Goal: Information Seeking & Learning: Learn about a topic

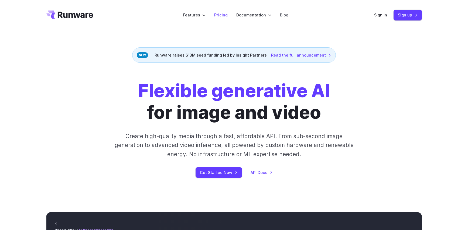
click at [220, 13] on link "Pricing" at bounding box center [220, 15] width 13 height 6
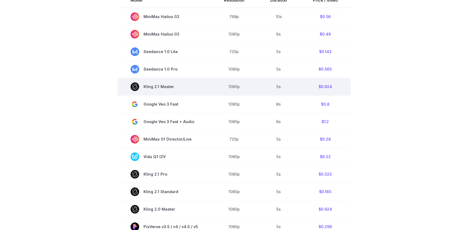
scroll to position [216, 0]
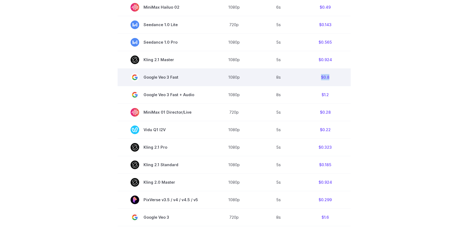
drag, startPoint x: 337, startPoint y: 78, endPoint x: 311, endPoint y: 76, distance: 26.0
click at [311, 76] on td "$0.8" at bounding box center [325, 77] width 51 height 18
click at [338, 76] on td "$0.8" at bounding box center [325, 77] width 51 height 18
drag, startPoint x: 333, startPoint y: 77, endPoint x: 311, endPoint y: 77, distance: 22.4
click at [311, 77] on td "$0.8" at bounding box center [325, 77] width 51 height 18
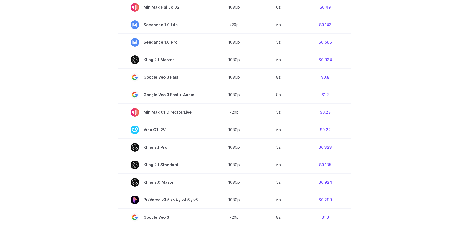
click at [60, 80] on section "Model Resolution Duration Price / Video MiniMax Hailuo 02 768p 10s $0.56 MiniMa…" at bounding box center [233, 149] width 375 height 366
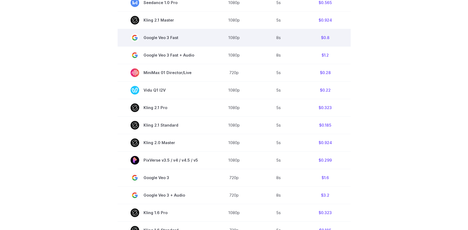
scroll to position [320, 0]
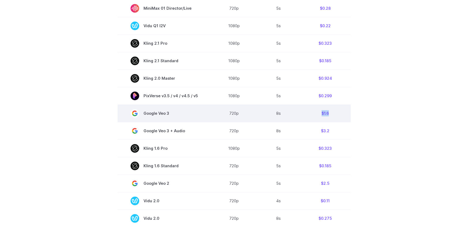
drag, startPoint x: 328, startPoint y: 116, endPoint x: 302, endPoint y: 115, distance: 25.9
click at [302, 115] on td "$1.6" at bounding box center [325, 114] width 51 height 18
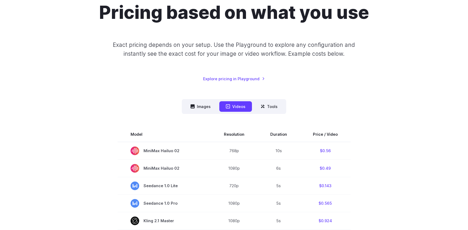
scroll to position [44, 0]
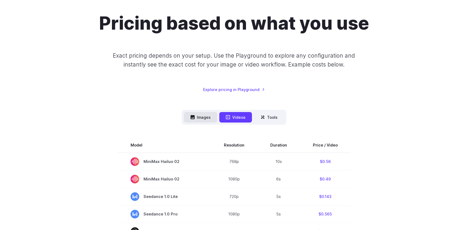
click at [204, 119] on button "Images" at bounding box center [200, 117] width 33 height 11
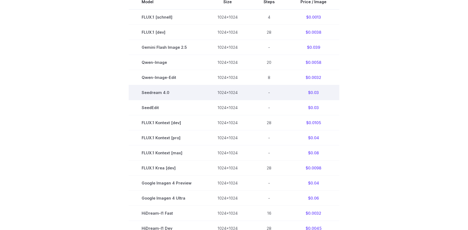
scroll to position [188, 0]
drag, startPoint x: 143, startPoint y: 92, endPoint x: 192, endPoint y: 97, distance: 49.2
click at [192, 97] on td "Seedream 4.0" at bounding box center [167, 91] width 76 height 15
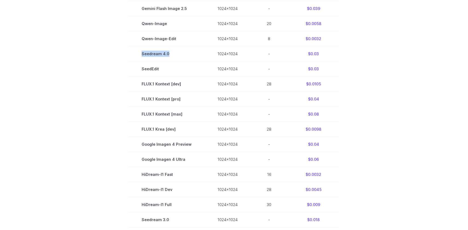
scroll to position [227, 0]
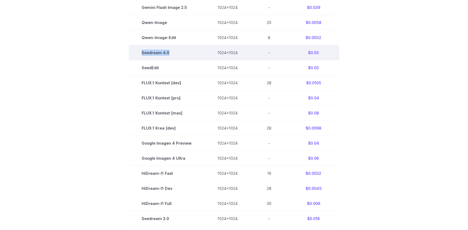
click at [145, 54] on td "Seedream 4.0" at bounding box center [167, 52] width 76 height 15
drag, startPoint x: 143, startPoint y: 54, endPoint x: 171, endPoint y: 54, distance: 27.5
click at [171, 54] on td "Seedream 4.0" at bounding box center [167, 52] width 76 height 15
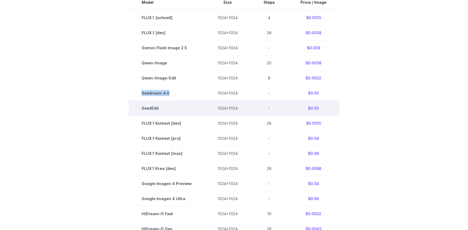
scroll to position [186, 0]
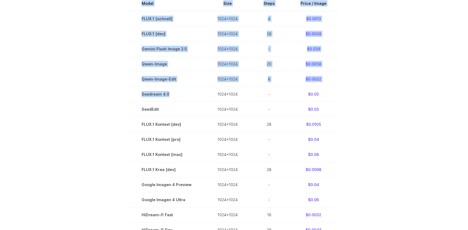
drag, startPoint x: 180, startPoint y: 96, endPoint x: 130, endPoint y: 95, distance: 50.7
click at [130, 95] on section "Model Size Steps Price / Image FLUX.1 [schnell] 1024x1024 4 $0.0013 FLUX.1 [dev…" at bounding box center [233, 154] width 375 height 317
click at [81, 96] on section "Model Size Steps Price / Image FLUX.1 [schnell] 1024x1024 4 $0.0013 FLUX.1 [dev…" at bounding box center [233, 154] width 375 height 317
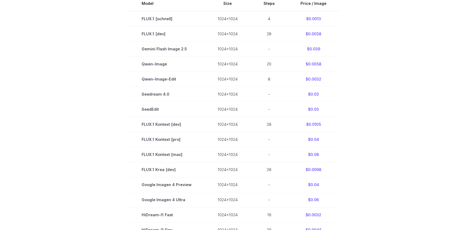
click at [373, 98] on section "Model Size Steps Price / Image FLUX.1 [schnell] 1024x1024 4 $0.0013 FLUX.1 [dev…" at bounding box center [233, 154] width 375 height 317
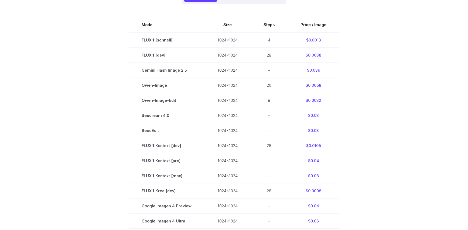
scroll to position [145, 0]
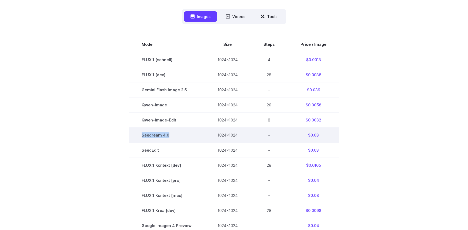
drag, startPoint x: 162, startPoint y: 135, endPoint x: 138, endPoint y: 136, distance: 24.0
click at [138, 136] on td "Seedream 4.0" at bounding box center [167, 135] width 76 height 15
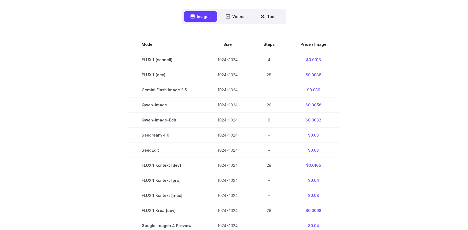
click at [374, 132] on section "Model Size Steps Price / Image FLUX.1 [schnell] 1024x1024 4 $0.0013 FLUX.1 [dev…" at bounding box center [233, 195] width 375 height 317
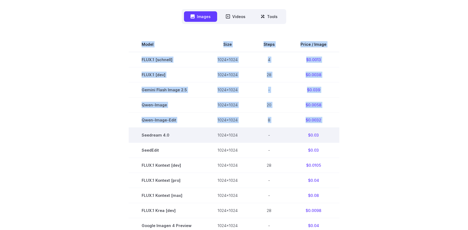
drag, startPoint x: 350, startPoint y: 134, endPoint x: 137, endPoint y: 138, distance: 213.1
click at [138, 138] on section "Model Size Steps Price / Image FLUX.1 [schnell] 1024x1024 4 $0.0013 FLUX.1 [dev…" at bounding box center [233, 195] width 375 height 317
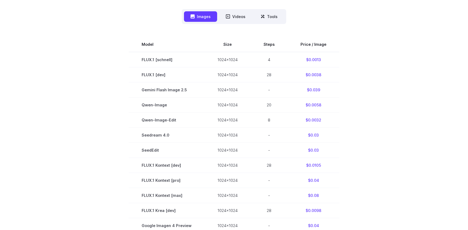
click at [88, 132] on section "Model Size Steps Price / Image FLUX.1 [schnell] 1024x1024 4 $0.0013 FLUX.1 [dev…" at bounding box center [233, 195] width 375 height 317
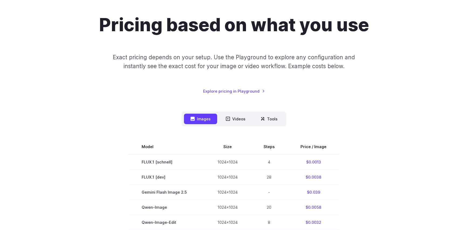
scroll to position [47, 0]
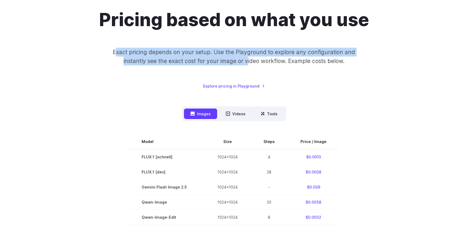
drag, startPoint x: 116, startPoint y: 52, endPoint x: 266, endPoint y: 60, distance: 149.4
click at [254, 59] on p "Exact pricing depends on your setup. Use the Playground to explore any configur…" at bounding box center [233, 57] width 263 height 18
click at [238, 117] on button "Videos" at bounding box center [235, 114] width 33 height 11
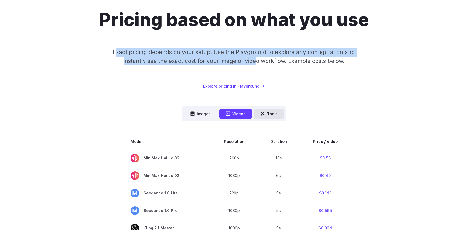
click at [266, 115] on button "Tools" at bounding box center [269, 114] width 30 height 11
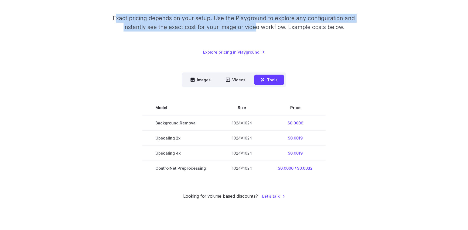
scroll to position [89, 0]
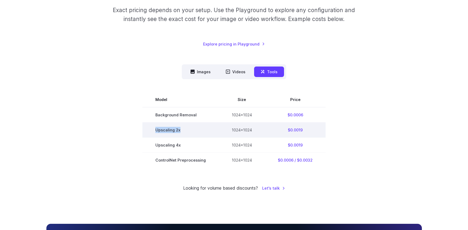
drag, startPoint x: 151, startPoint y: 128, endPoint x: 191, endPoint y: 132, distance: 39.9
click at [191, 132] on td "Upscaling 2x" at bounding box center [180, 129] width 76 height 15
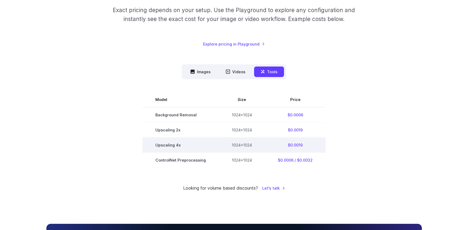
click at [240, 144] on td "1024x1024" at bounding box center [242, 145] width 46 height 15
drag, startPoint x: 155, startPoint y: 145, endPoint x: 187, endPoint y: 147, distance: 31.3
click at [187, 147] on td "Upscaling 4x" at bounding box center [180, 145] width 76 height 15
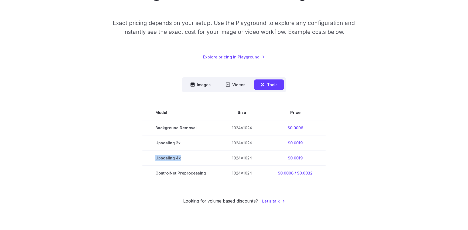
scroll to position [64, 0]
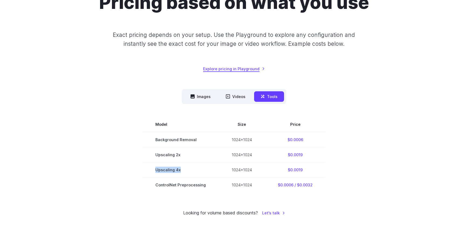
click at [228, 67] on link "Explore pricing in Playground" at bounding box center [234, 69] width 62 height 6
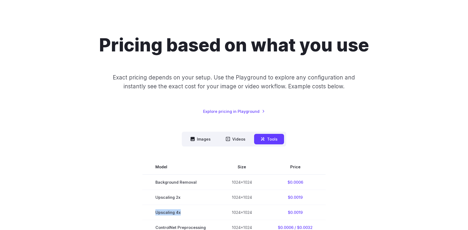
scroll to position [0, 0]
